Goal: Task Accomplishment & Management: Use online tool/utility

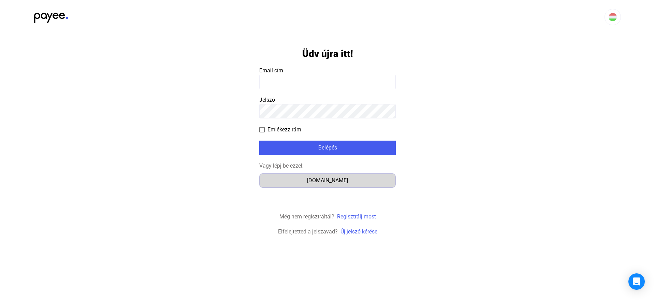
click at [324, 181] on div "[DOMAIN_NAME]" at bounding box center [328, 180] width 132 height 8
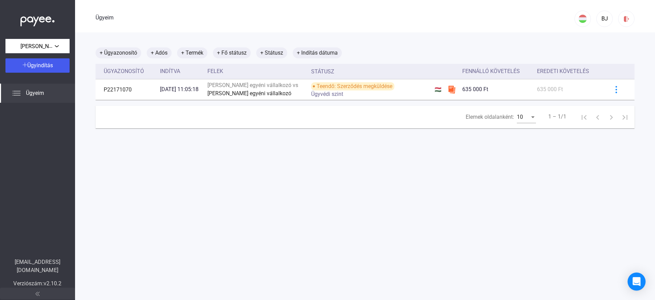
click at [637, 280] on icon "Intercom Messenger megnyitása" at bounding box center [637, 281] width 8 height 9
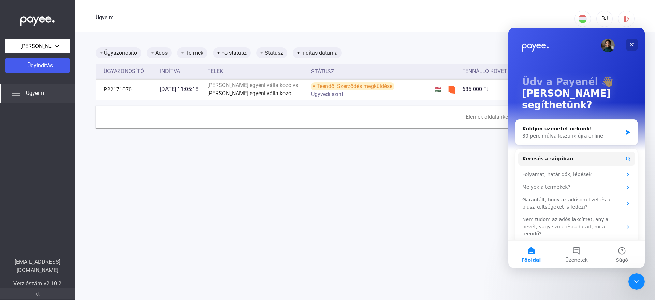
click at [632, 44] on icon "Bezárás" at bounding box center [632, 45] width 4 height 4
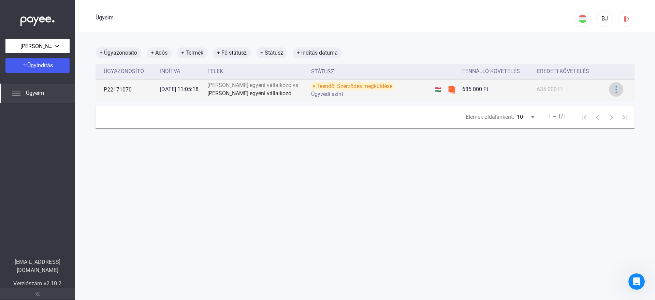
click at [613, 87] on img at bounding box center [616, 89] width 7 height 7
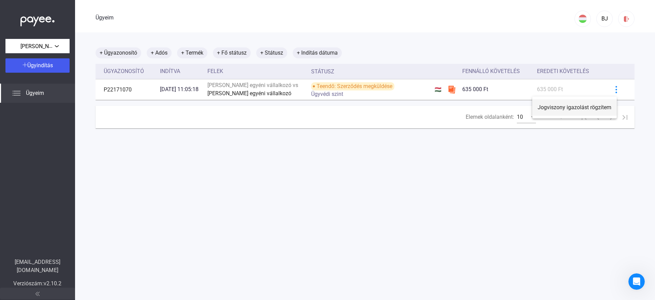
click at [583, 105] on font "Jogviszony igazolást rögzítem" at bounding box center [575, 107] width 74 height 6
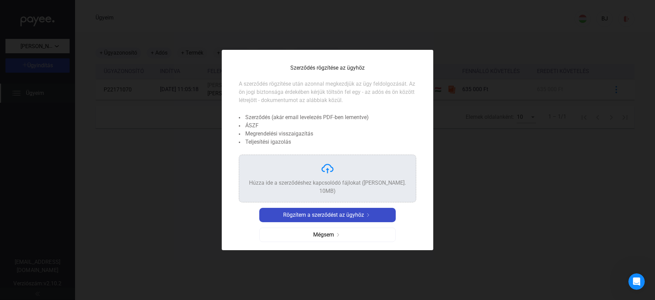
click at [354, 212] on font "Rögzítem a szerződést az ügyhöz" at bounding box center [323, 215] width 81 height 6
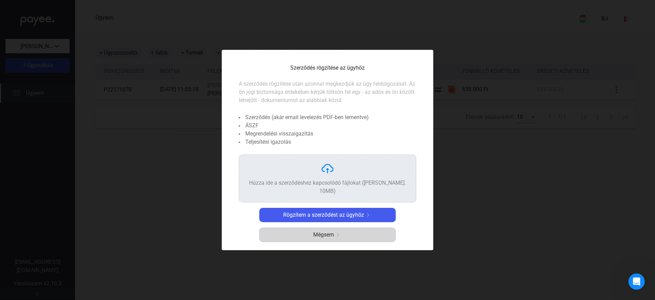
click at [333, 231] on font "Mégsem" at bounding box center [323, 234] width 21 height 6
